Goal: Information Seeking & Learning: Learn about a topic

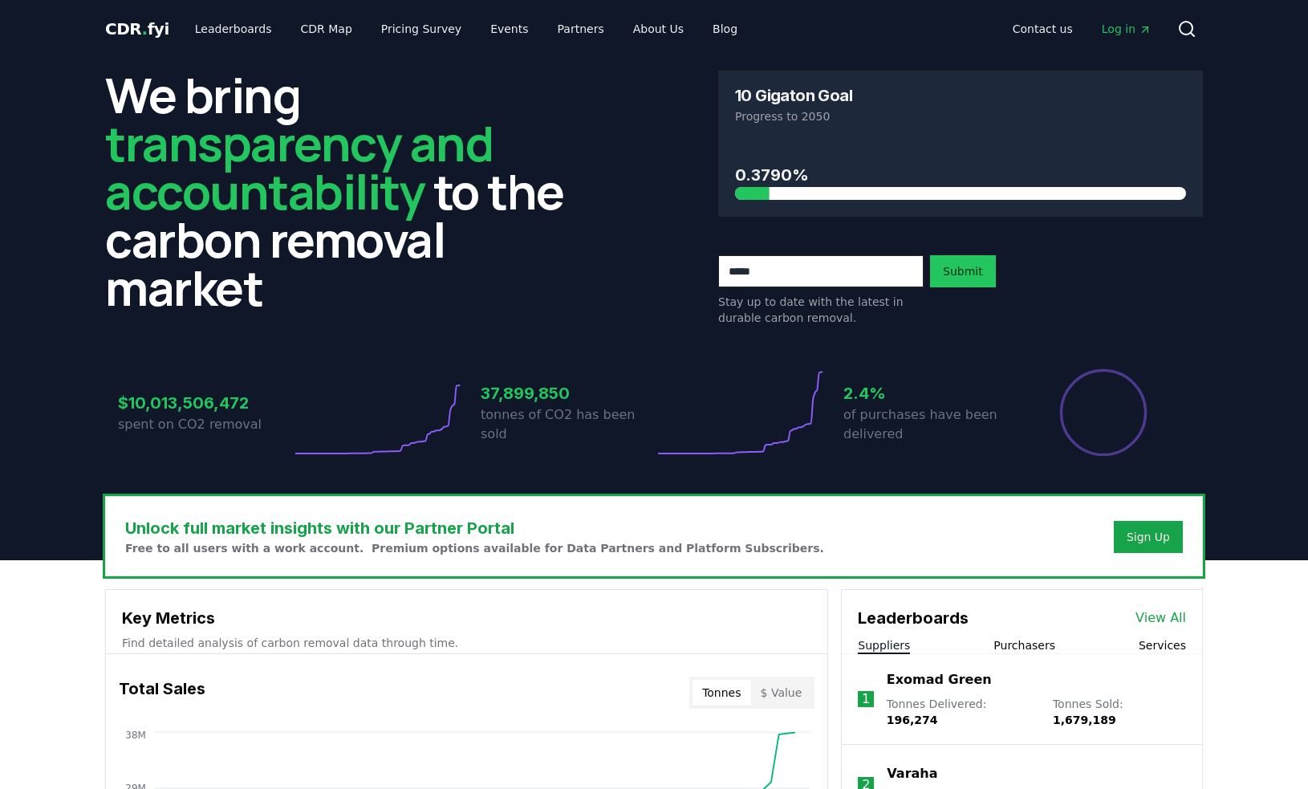
scroll to position [481, 0]
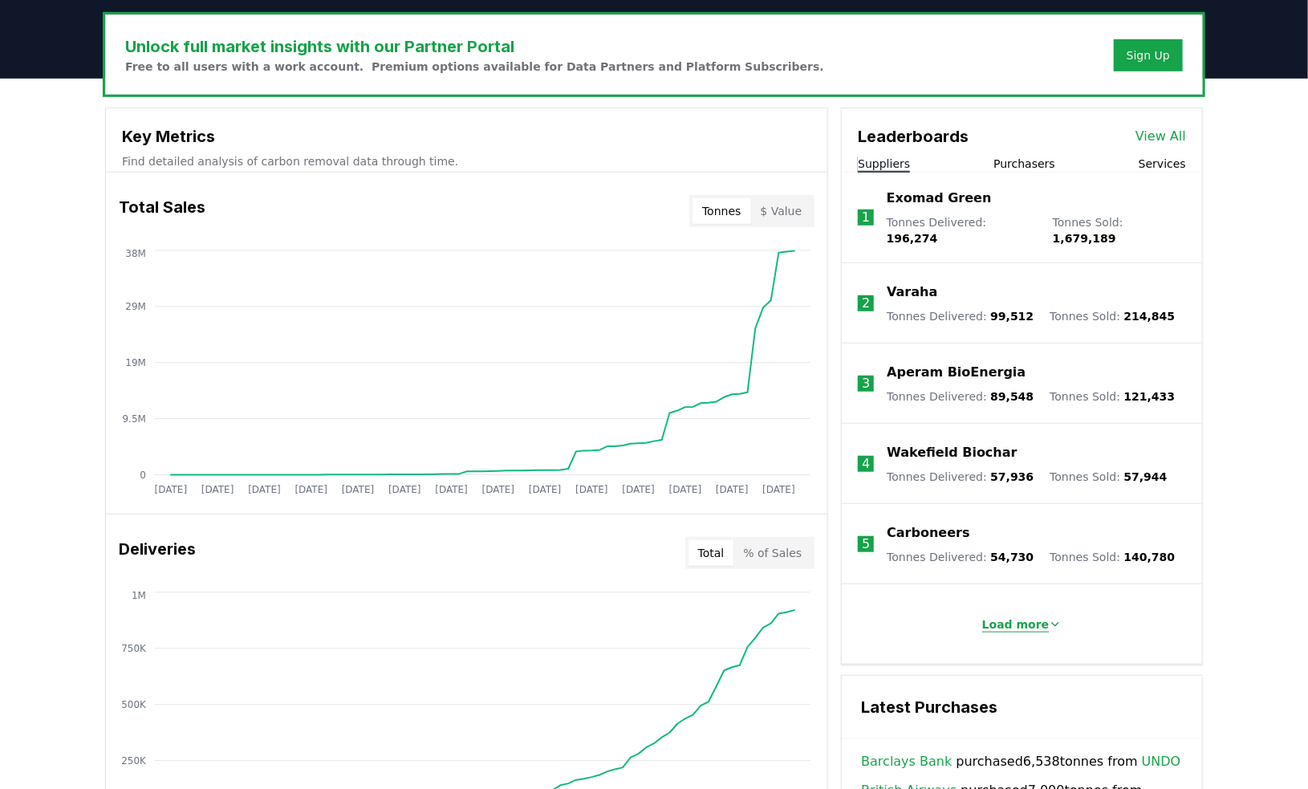
click at [1024, 618] on p "Load more" at bounding box center [1015, 624] width 67 height 16
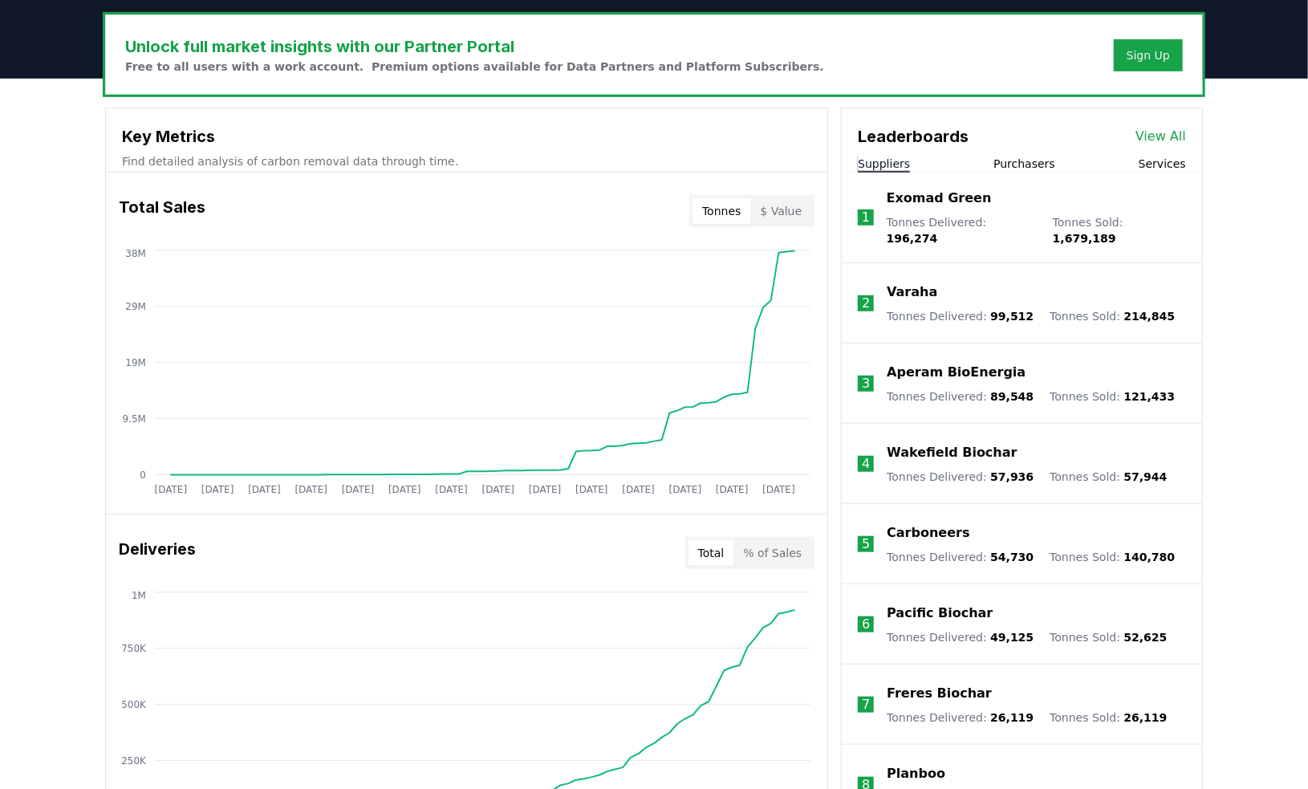
click at [1179, 130] on link "View All" at bounding box center [1160, 136] width 51 height 19
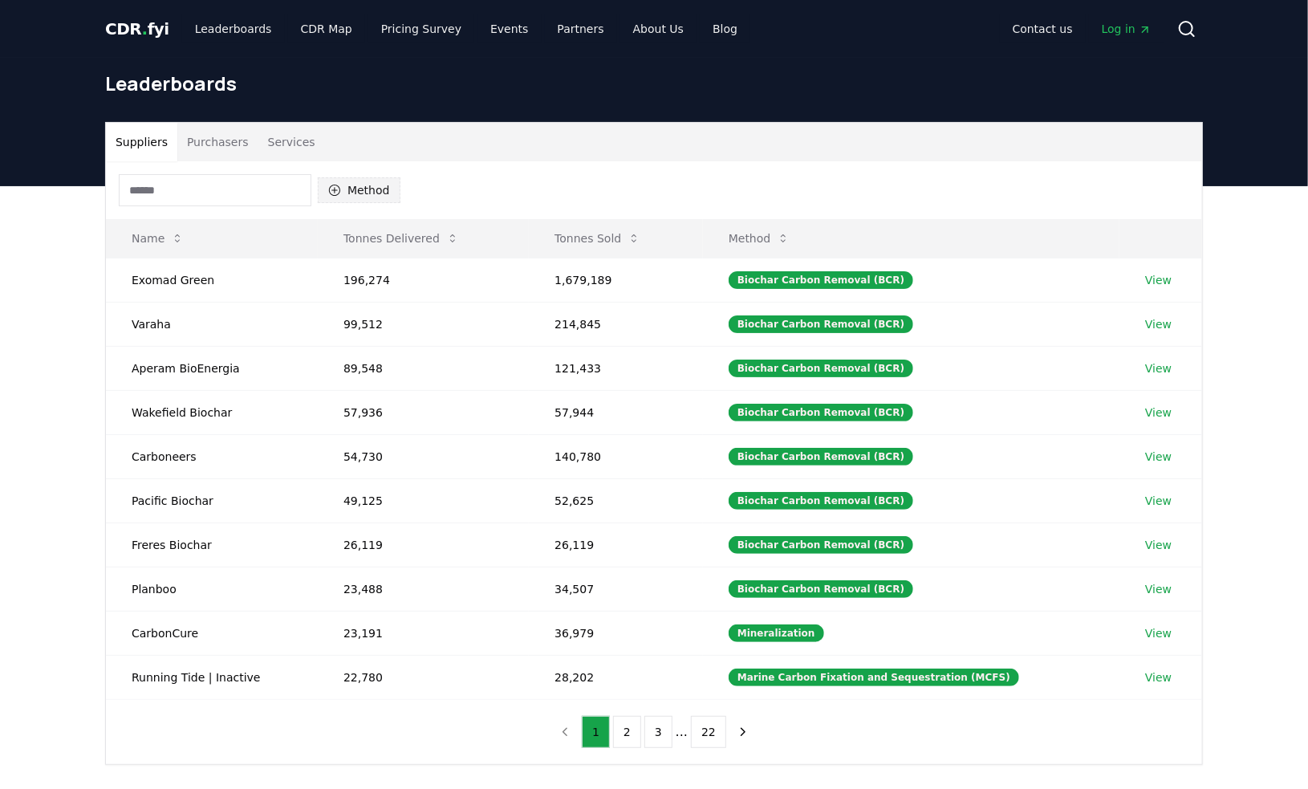
click at [356, 190] on button "Method" at bounding box center [359, 190] width 83 height 26
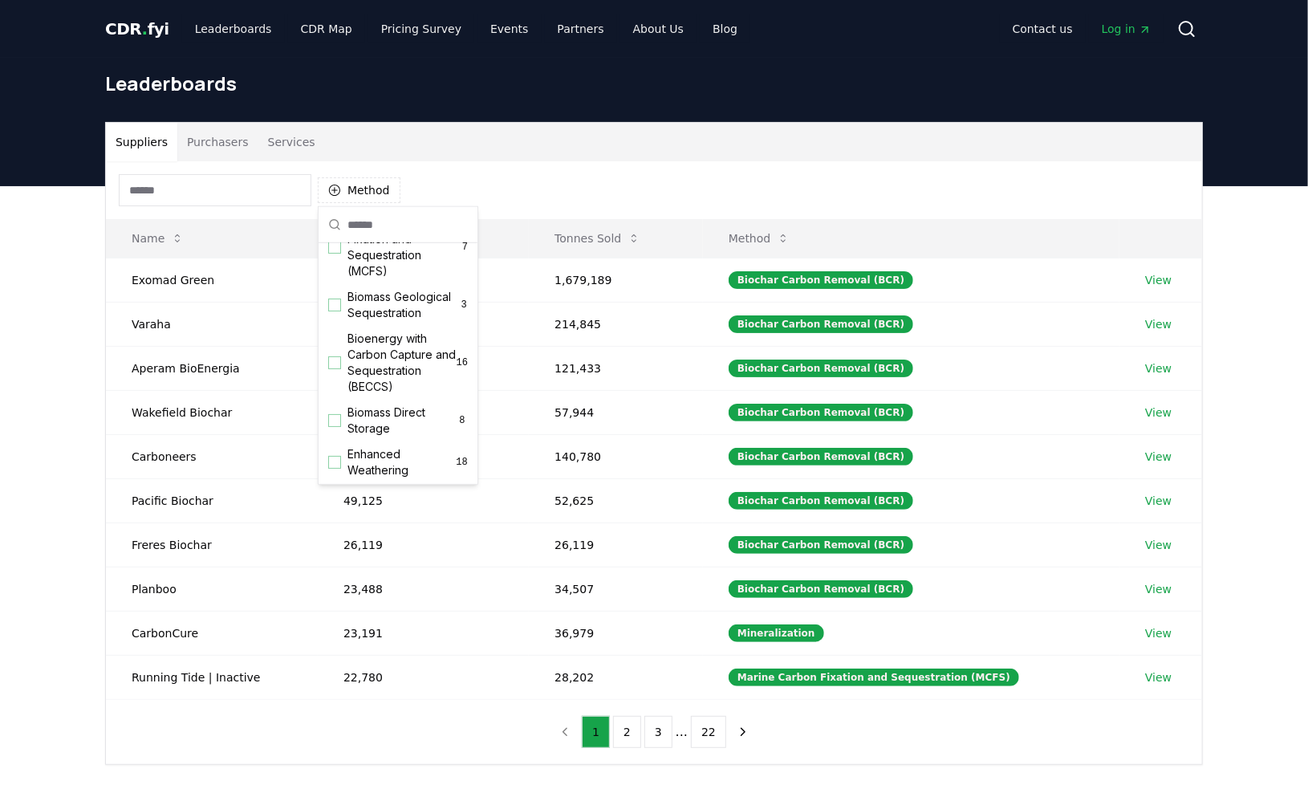
scroll to position [110, 0]
click at [327, 310] on div "Biomass Geological Sequestration 3" at bounding box center [398, 299] width 152 height 42
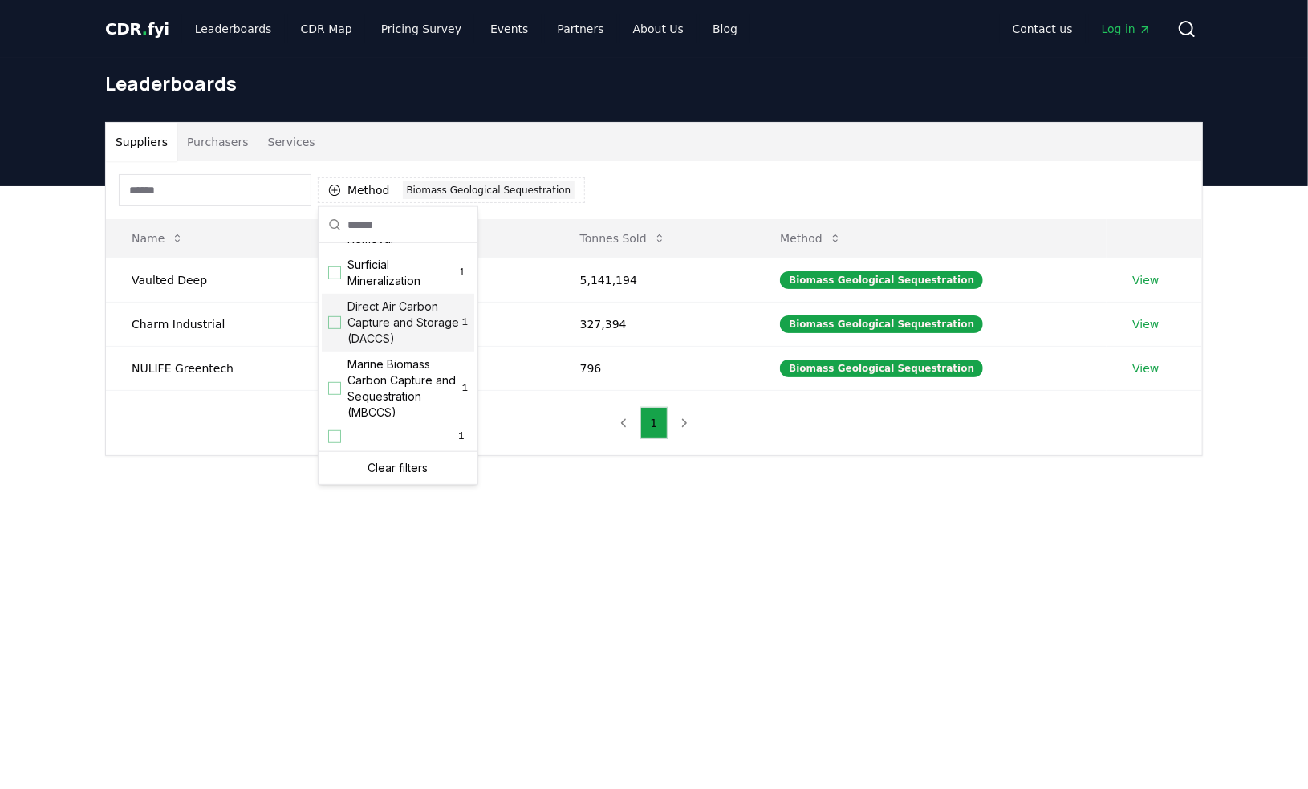
scroll to position [549, 0]
click at [172, 527] on main "Suppliers Purchasers Services Method 1 Biomass Geological Sequestration Name To…" at bounding box center [654, 580] width 1308 height 789
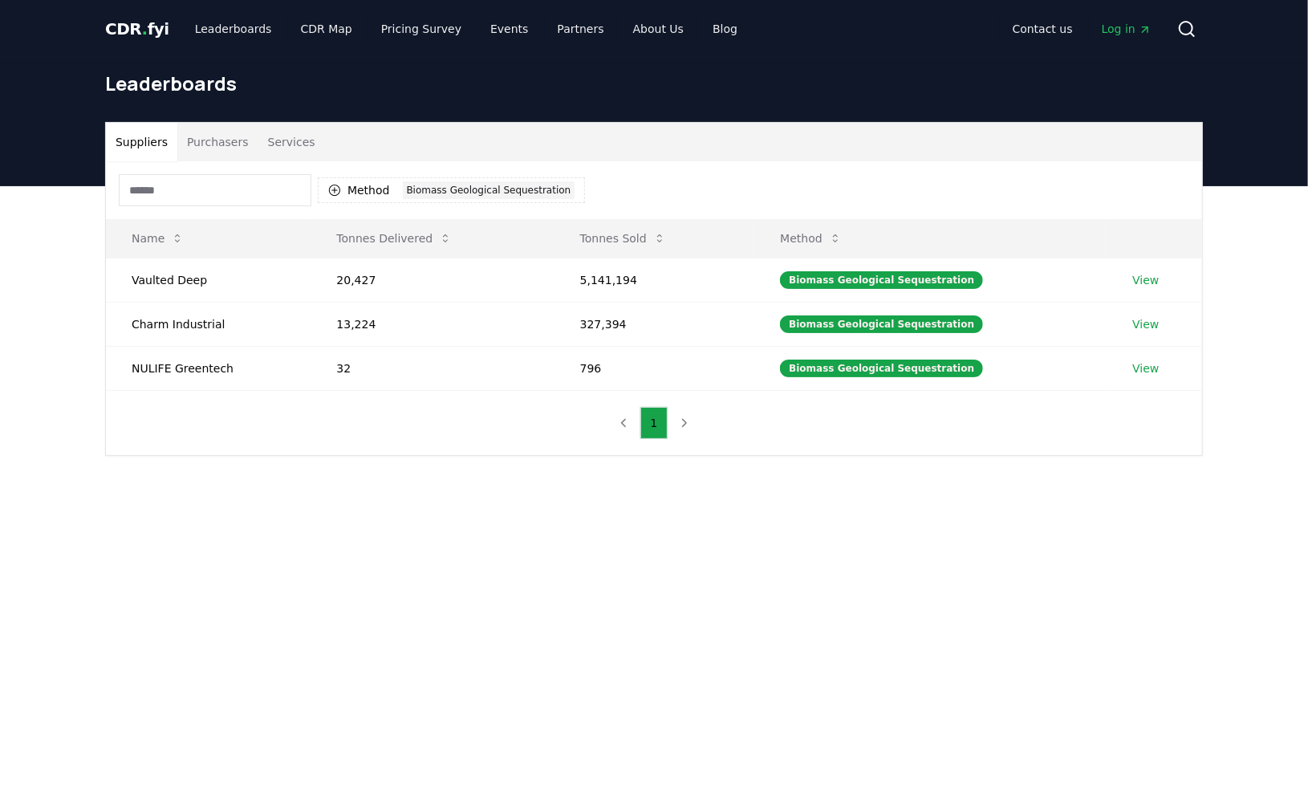
click at [209, 142] on button "Purchasers" at bounding box center [217, 142] width 81 height 39
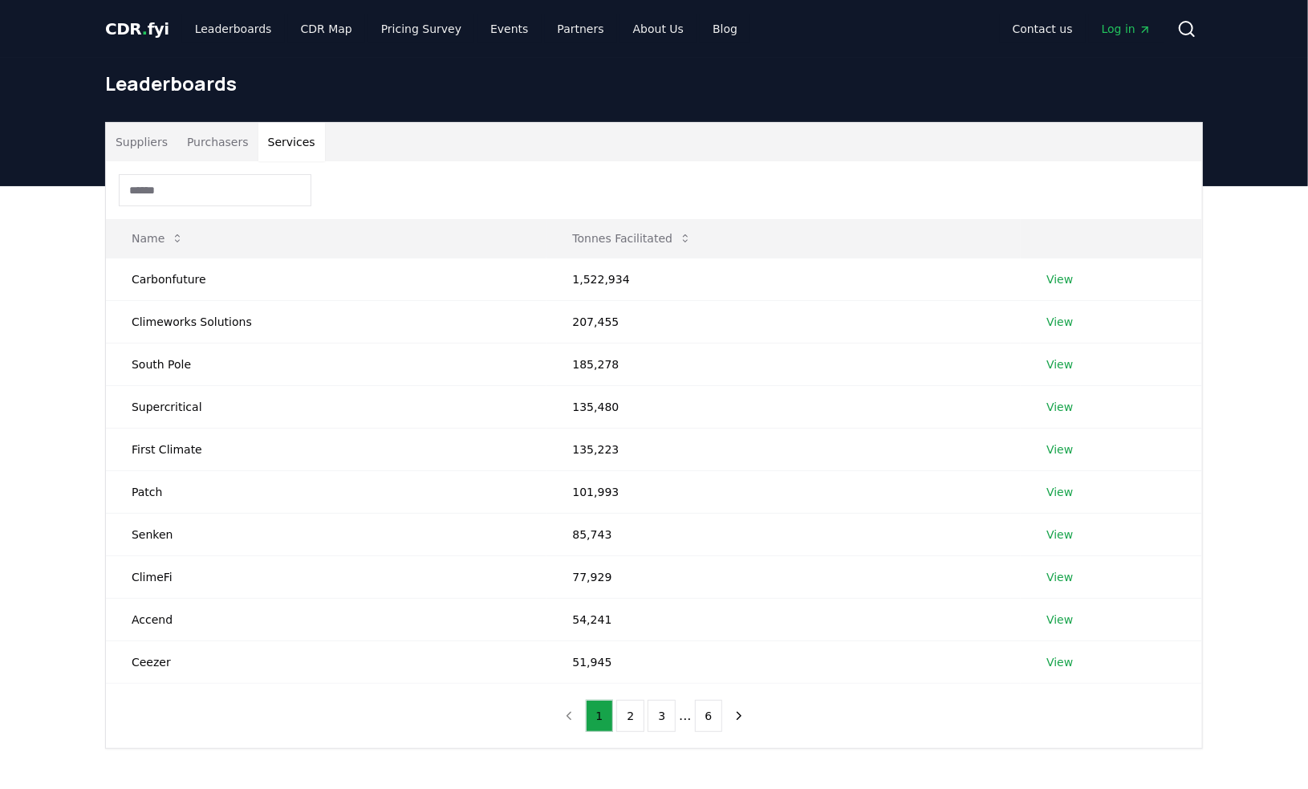
click at [308, 147] on button "Services" at bounding box center [291, 142] width 67 height 39
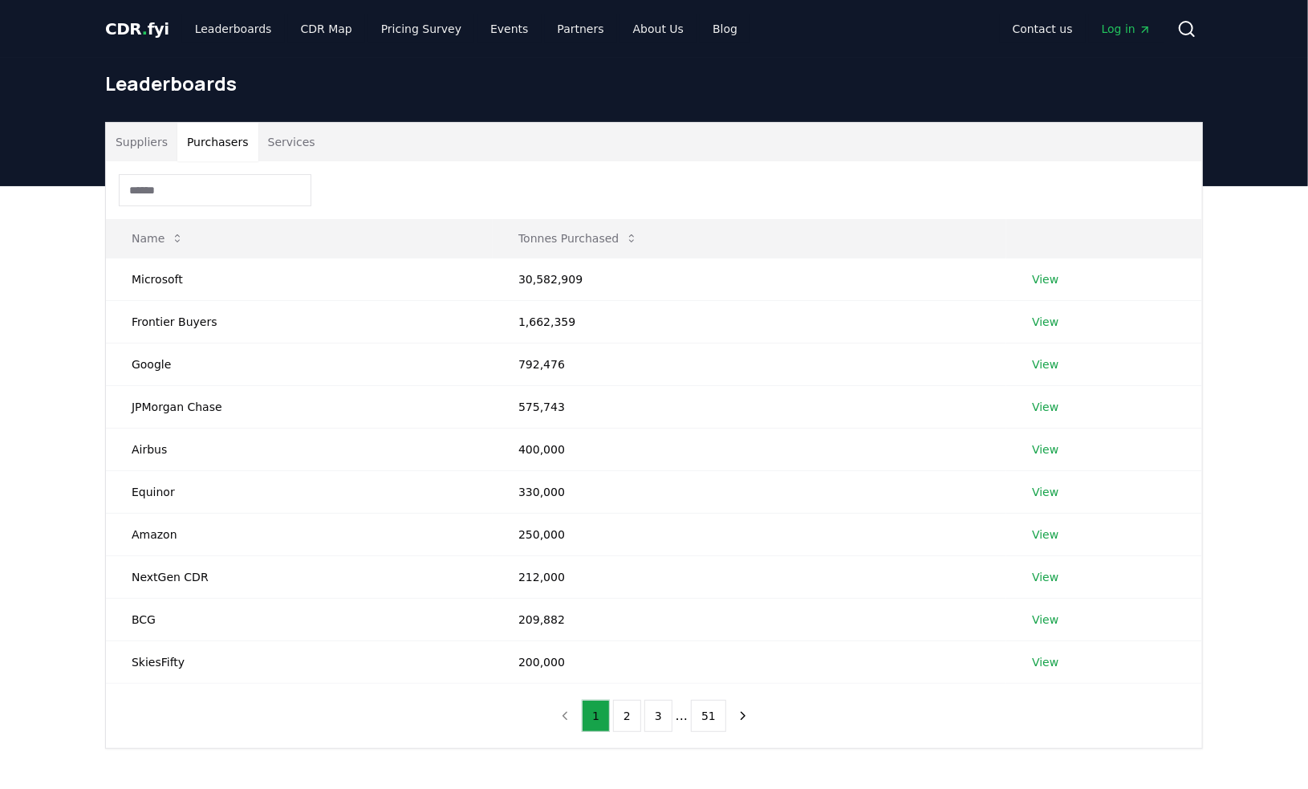
click at [220, 140] on button "Purchasers" at bounding box center [217, 142] width 81 height 39
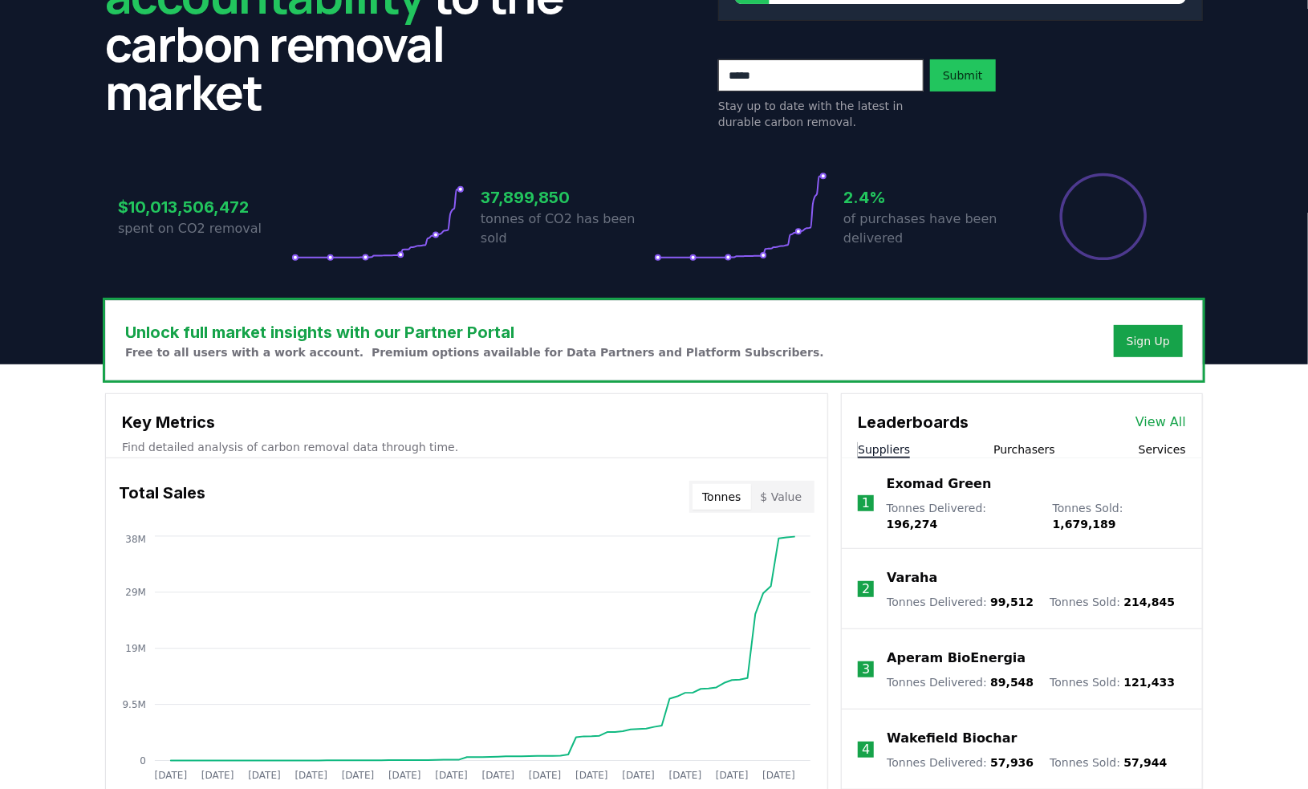
scroll to position [160, 0]
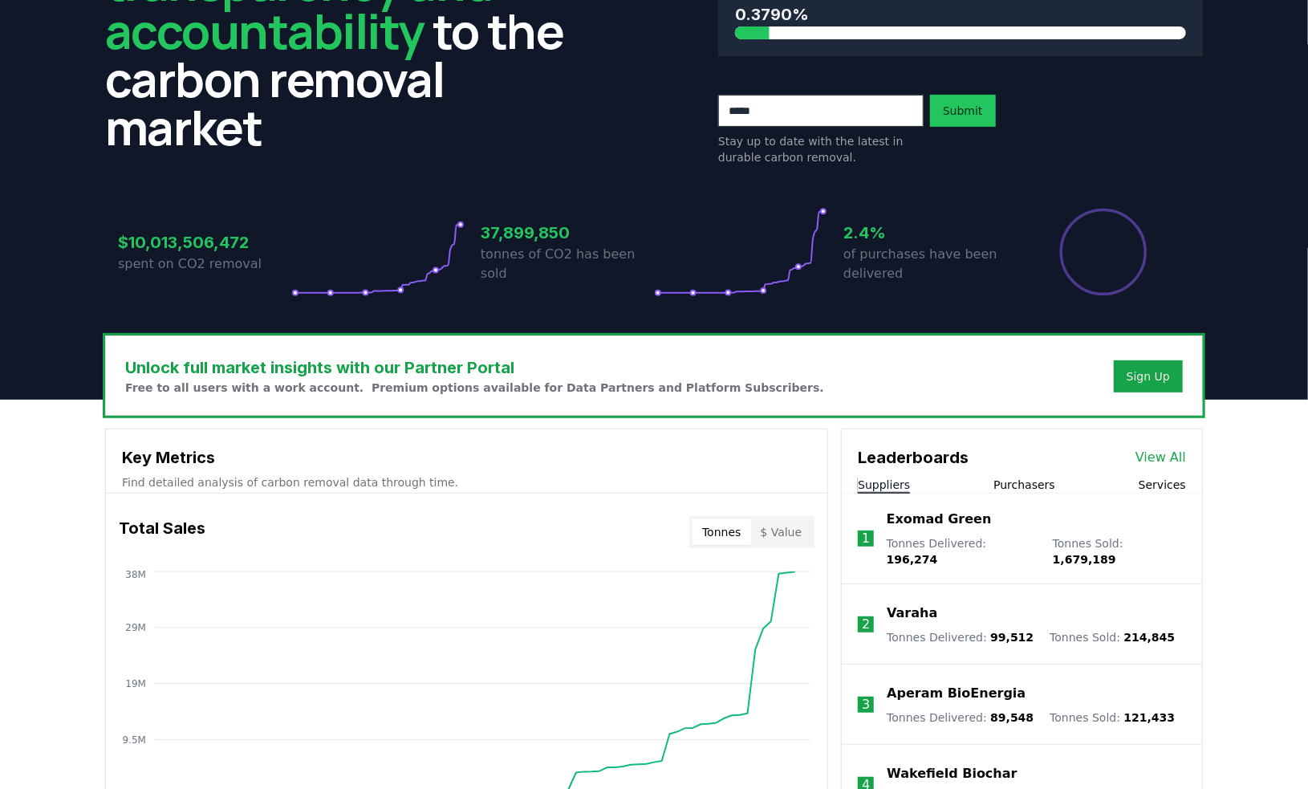
click at [1032, 491] on button "Purchasers" at bounding box center [1024, 485] width 62 height 16
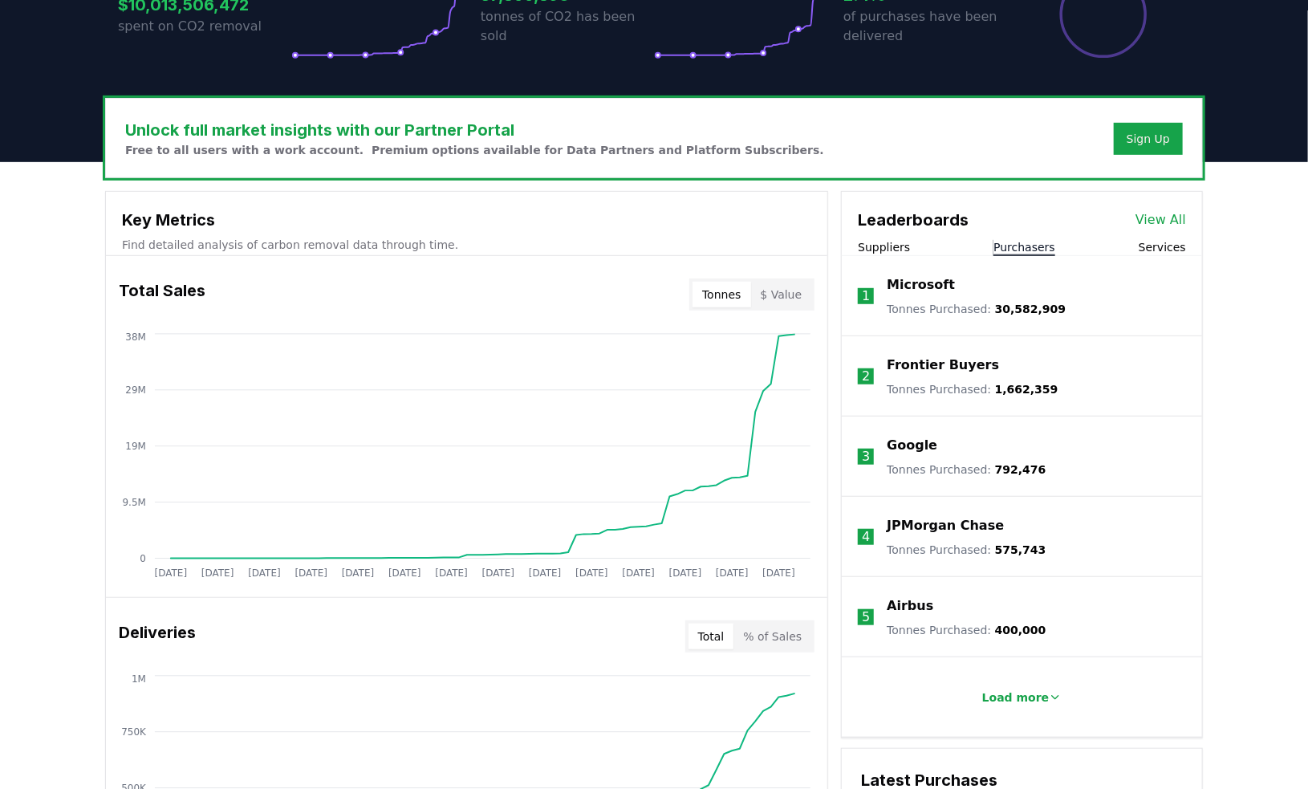
scroll to position [401, 0]
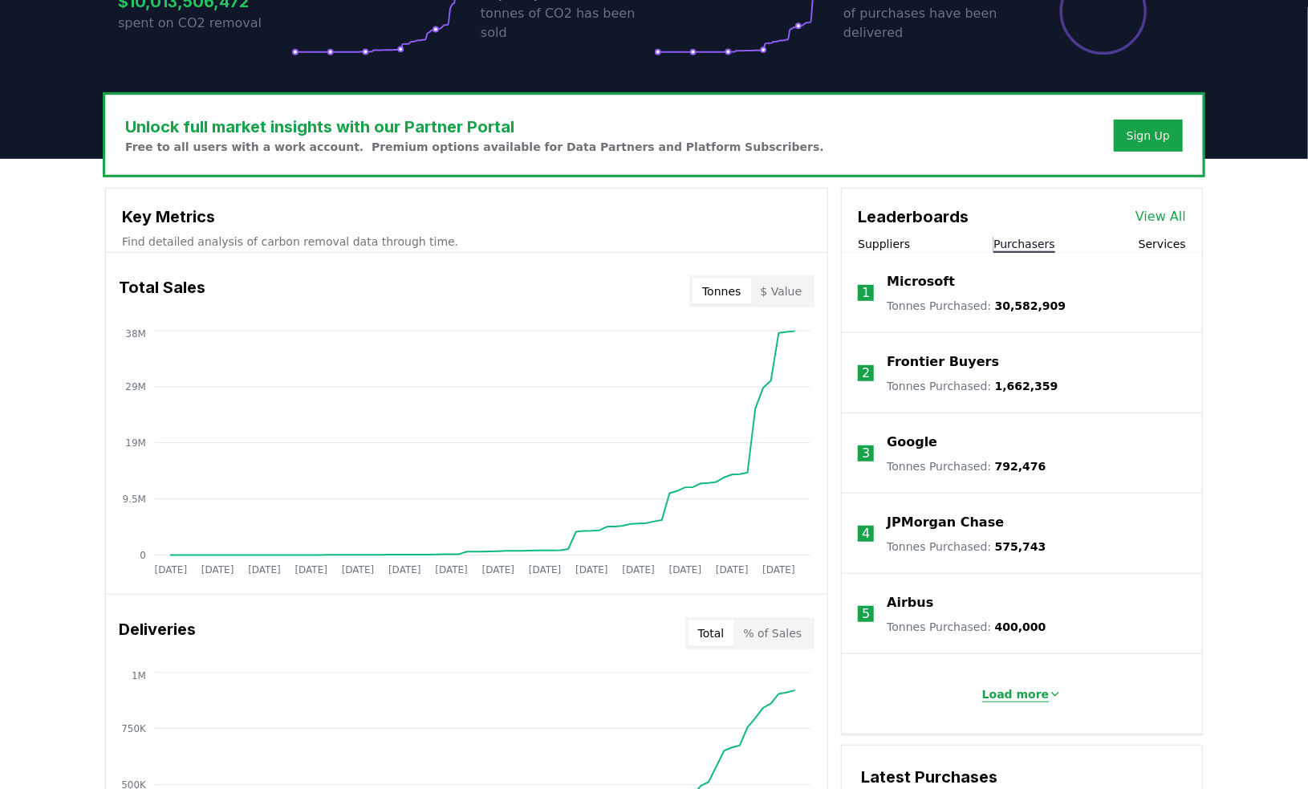
click at [1037, 693] on p "Load more" at bounding box center [1015, 694] width 67 height 16
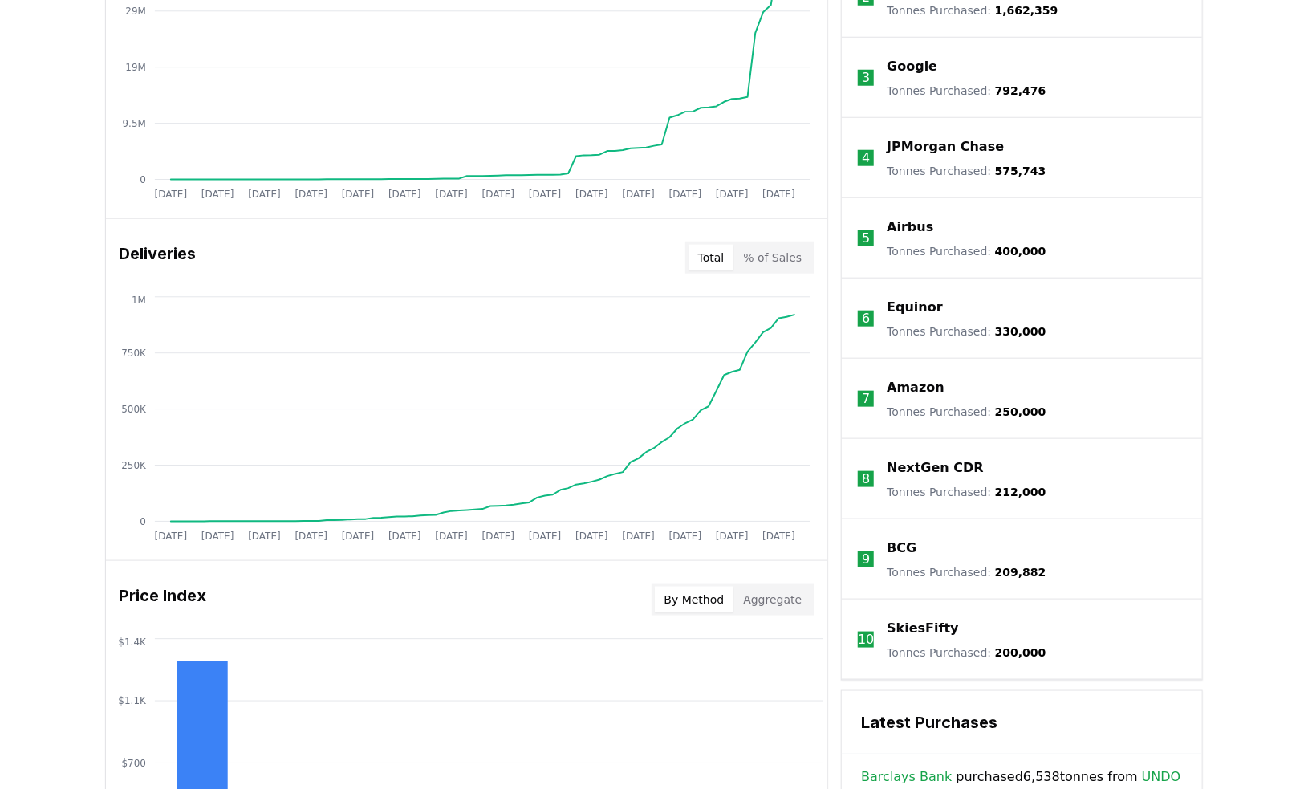
scroll to position [802, 0]
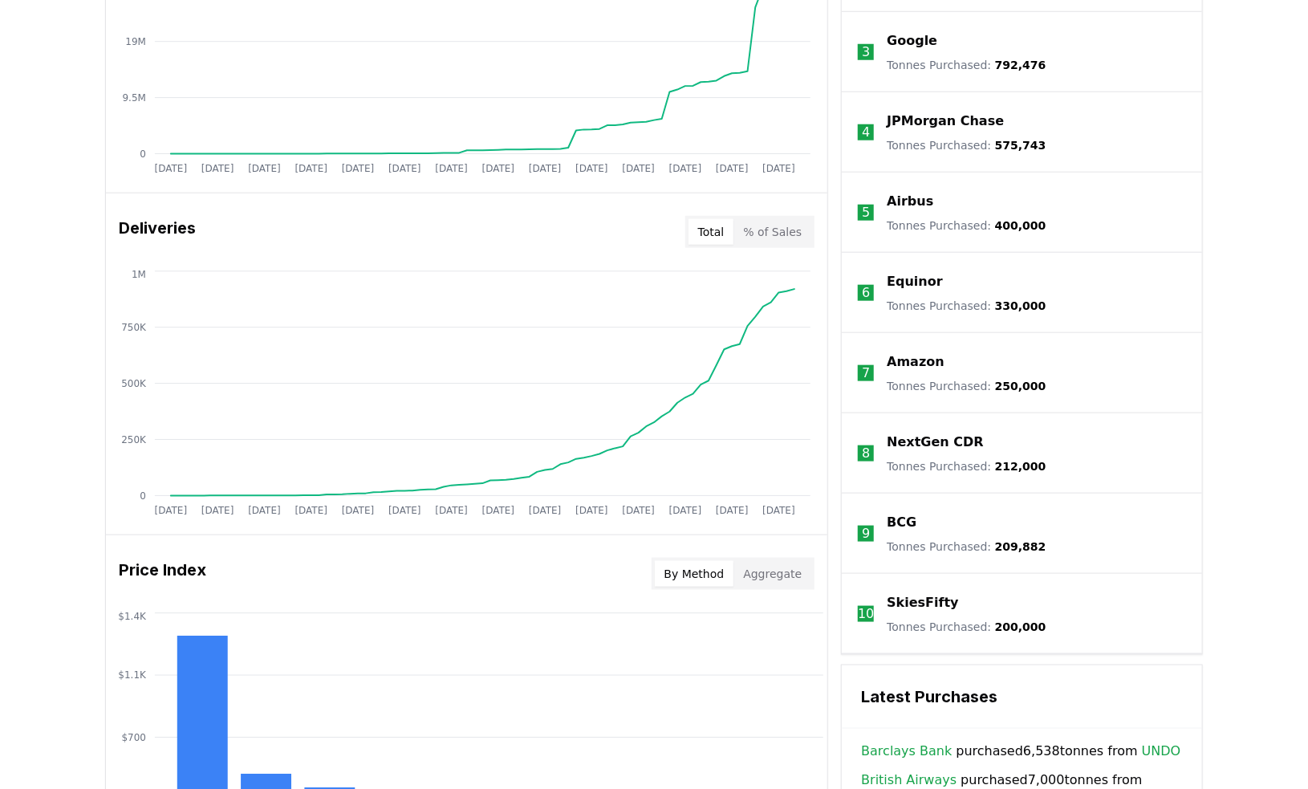
click at [902, 516] on p "BCG" at bounding box center [901, 522] width 30 height 19
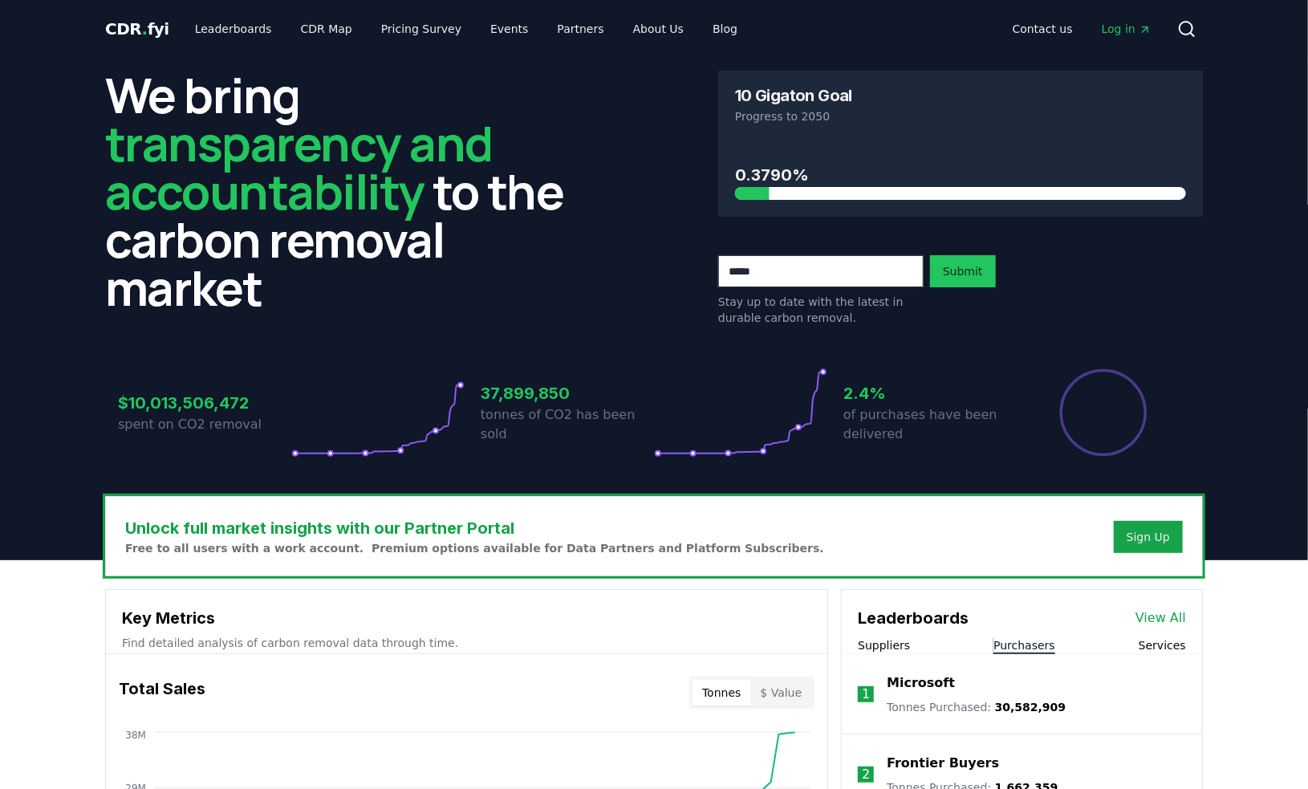
click at [1028, 647] on button "Purchasers" at bounding box center [1024, 645] width 62 height 16
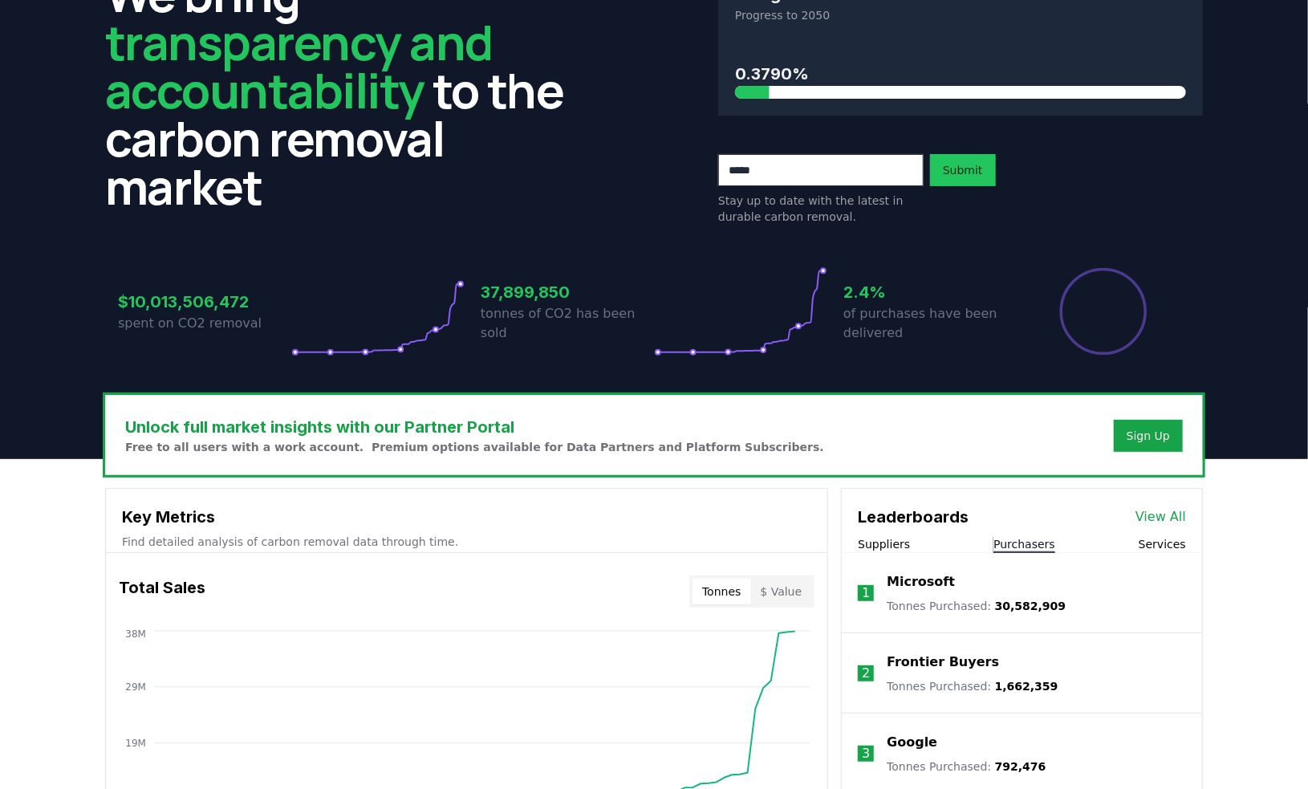
scroll to position [321, 0]
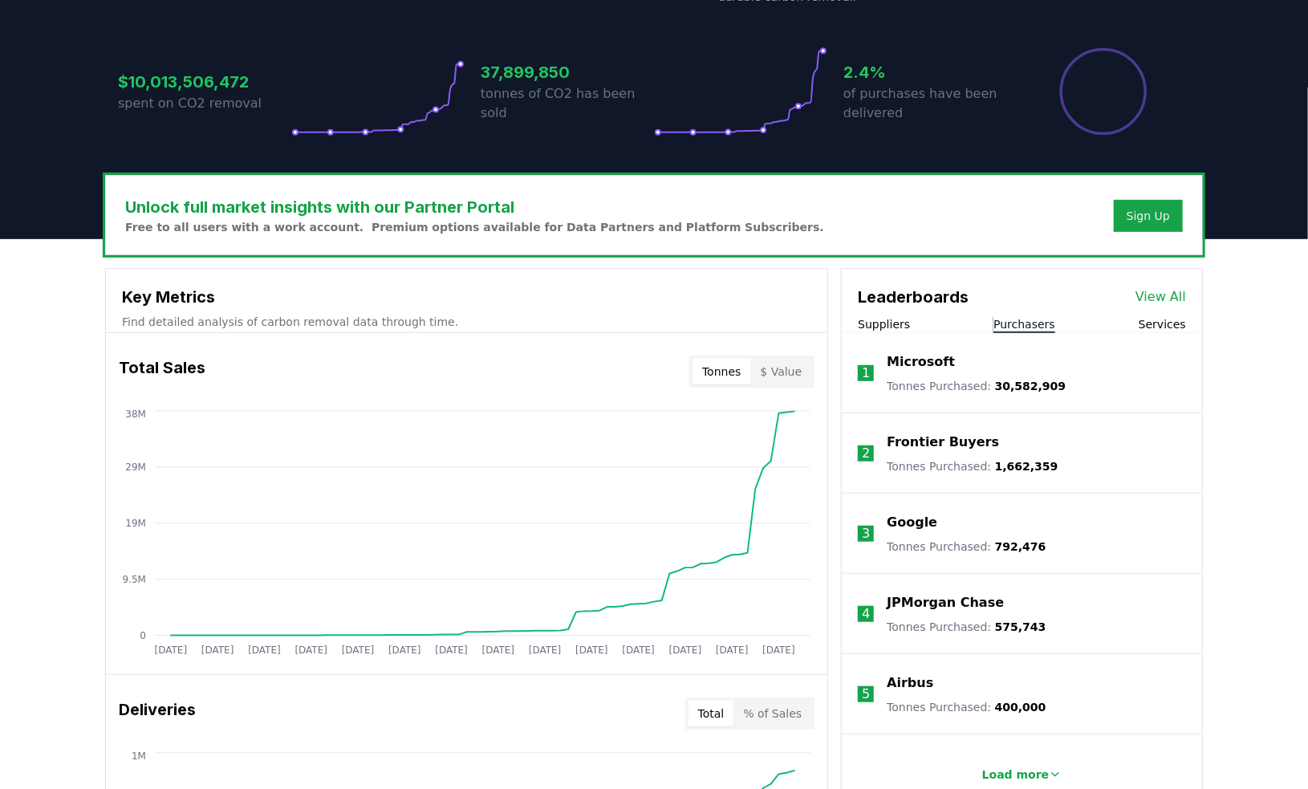
drag, startPoint x: 864, startPoint y: 329, endPoint x: 947, endPoint y: 327, distance: 83.4
click at [864, 329] on button "Suppliers" at bounding box center [884, 324] width 52 height 16
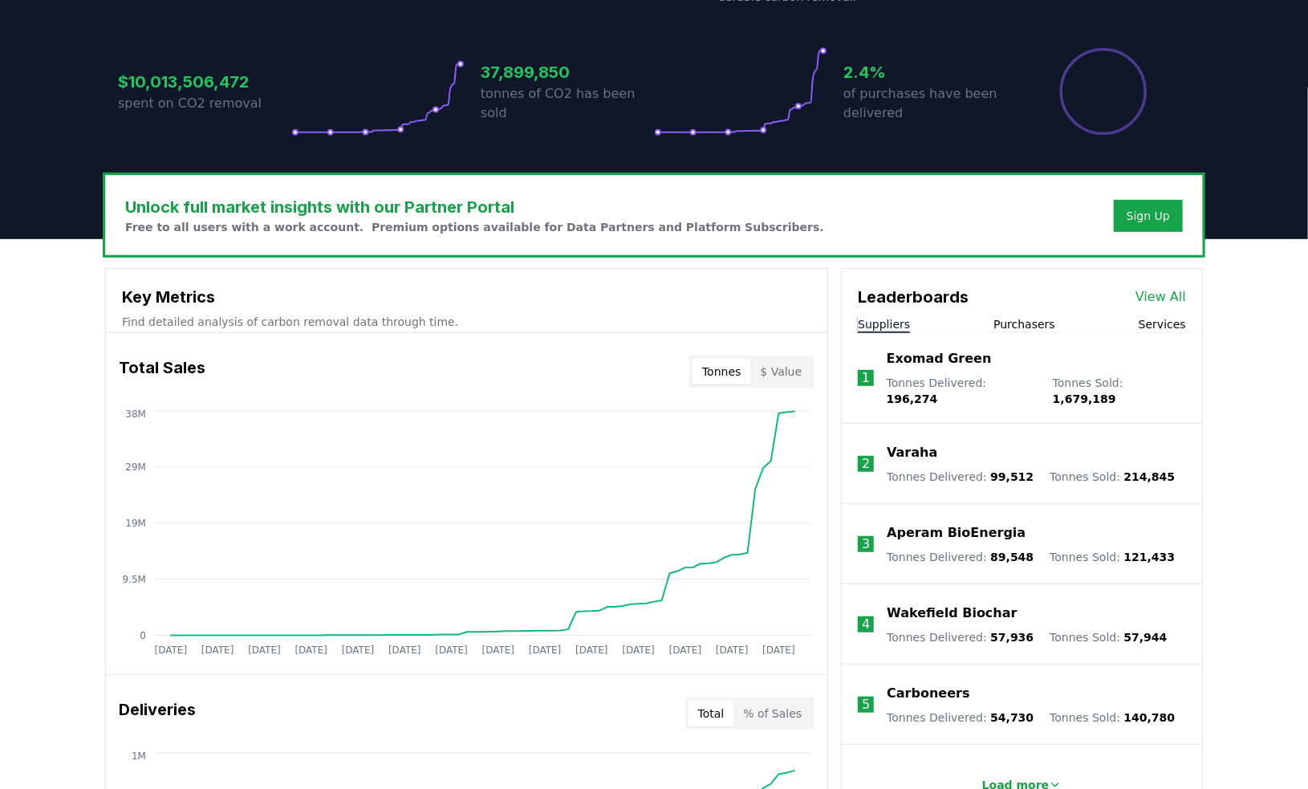
click at [1171, 294] on link "View All" at bounding box center [1160, 296] width 51 height 19
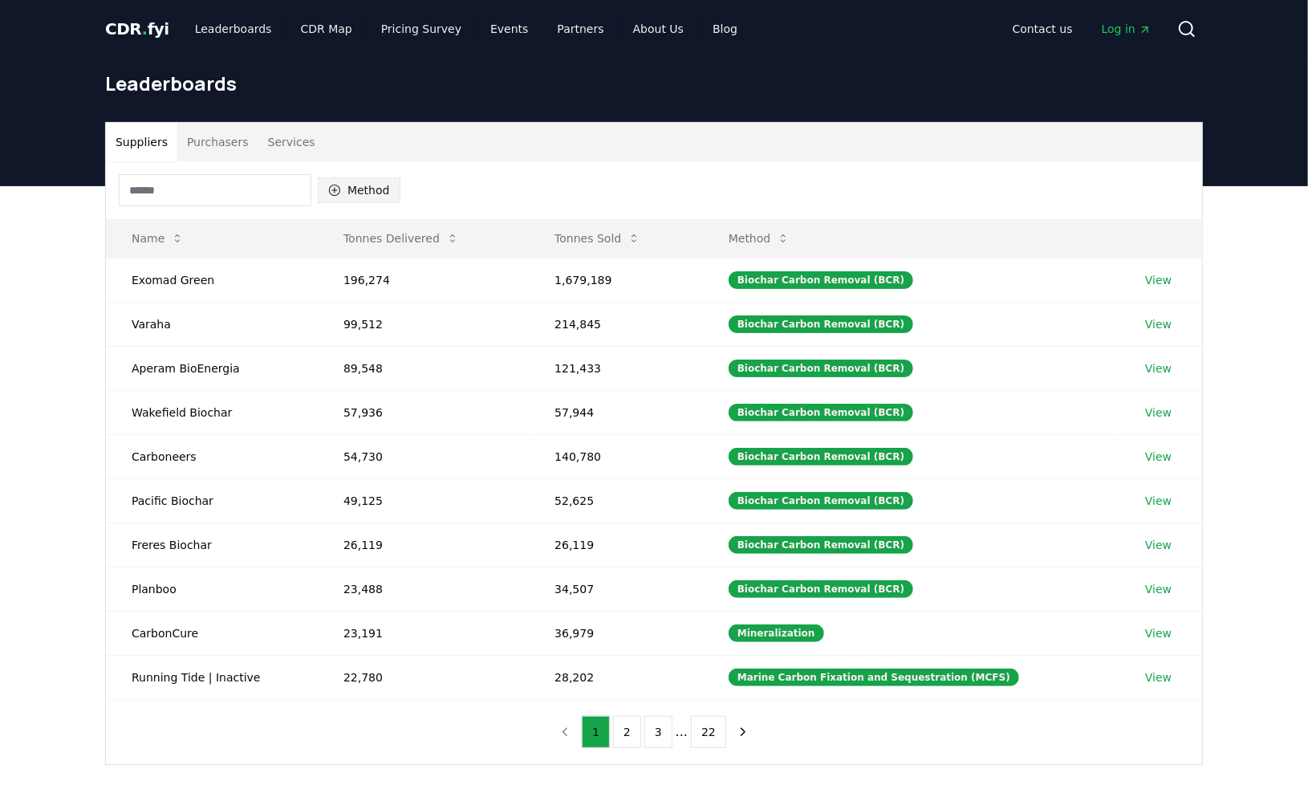
click at [361, 192] on button "Method" at bounding box center [359, 190] width 83 height 26
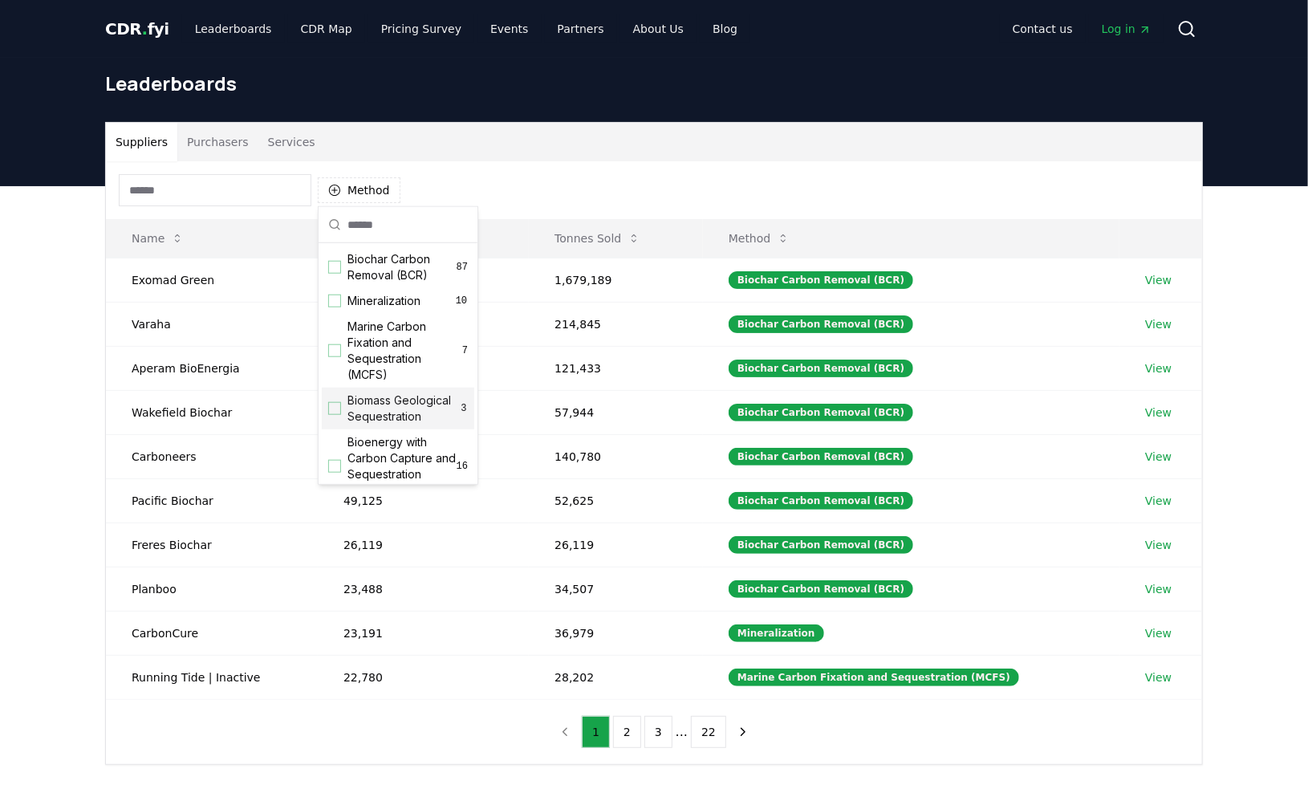
click at [334, 415] on div "Suggestions" at bounding box center [334, 408] width 13 height 13
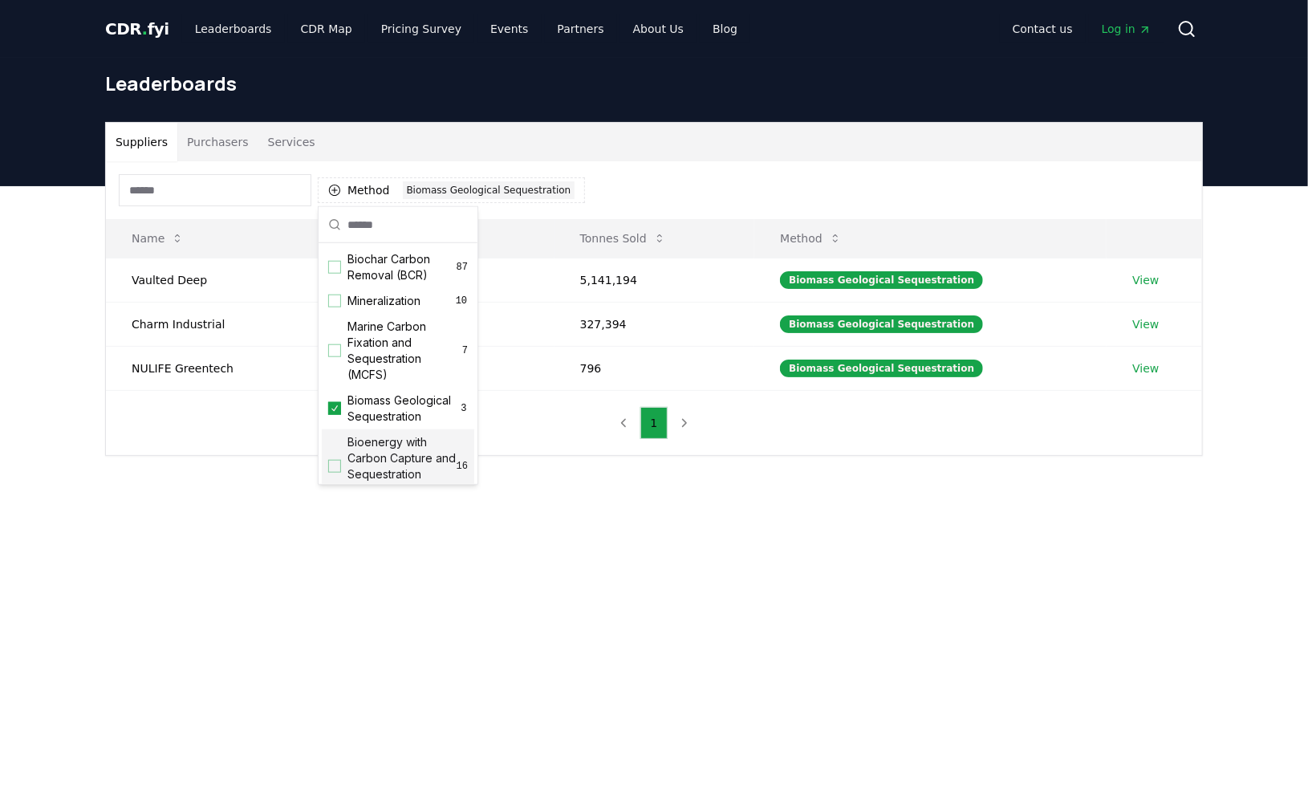
click at [582, 585] on main "Suppliers Purchasers Services Method 1 Biomass Geological Sequestration Name To…" at bounding box center [654, 580] width 1308 height 789
